Goal: Information Seeking & Learning: Find specific fact

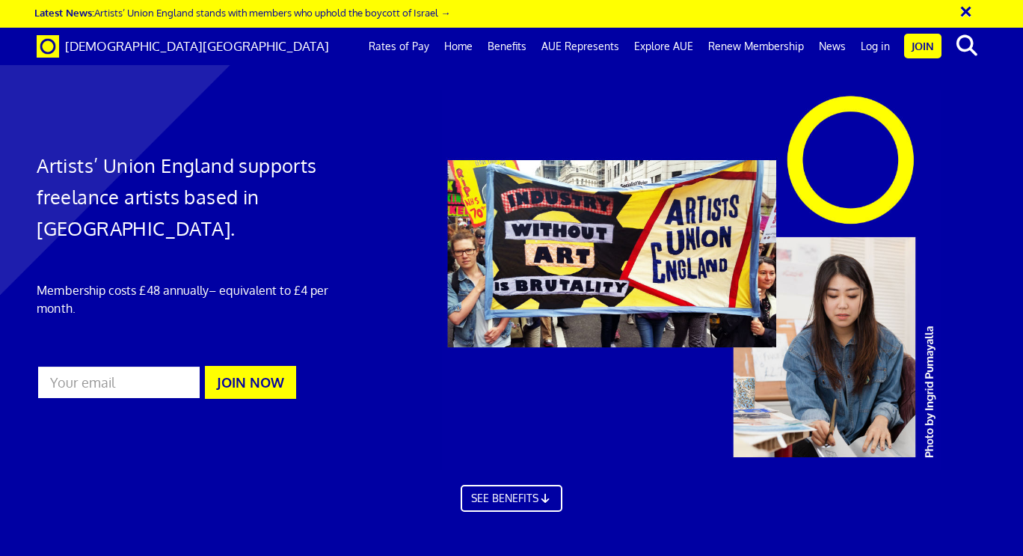
scroll to position [381, 0]
click at [437, 51] on link "Rates of Pay" at bounding box center [399, 46] width 76 height 37
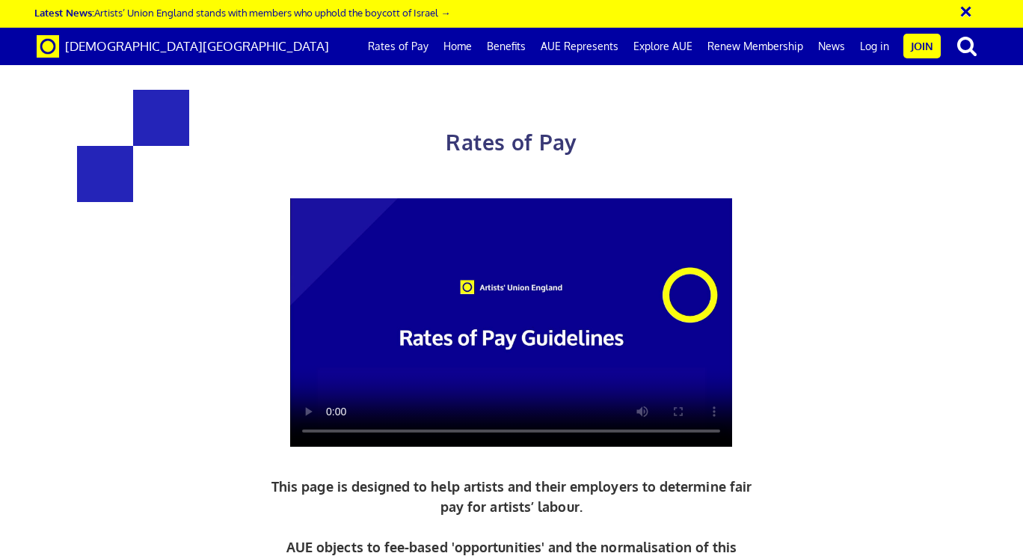
scroll to position [590, 0]
